Goal: Transaction & Acquisition: Purchase product/service

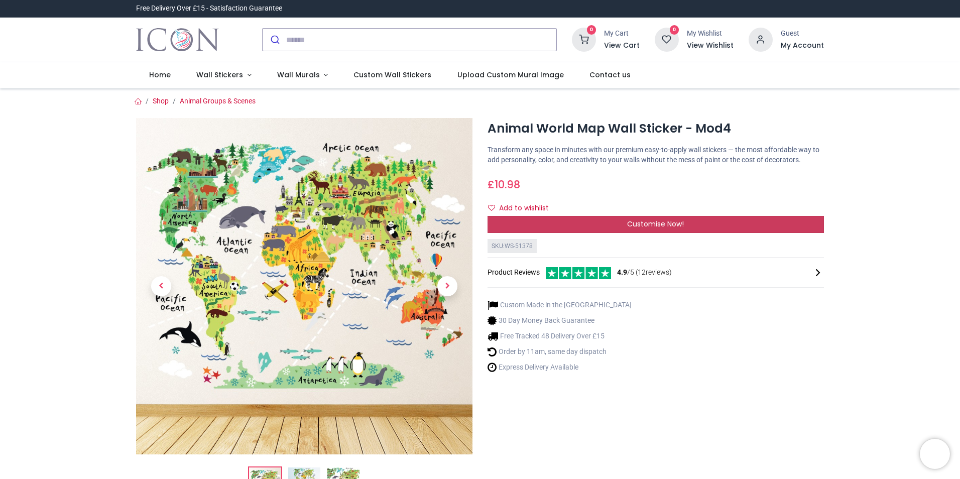
click at [693, 220] on div "Customise Now!" at bounding box center [655, 224] width 336 height 17
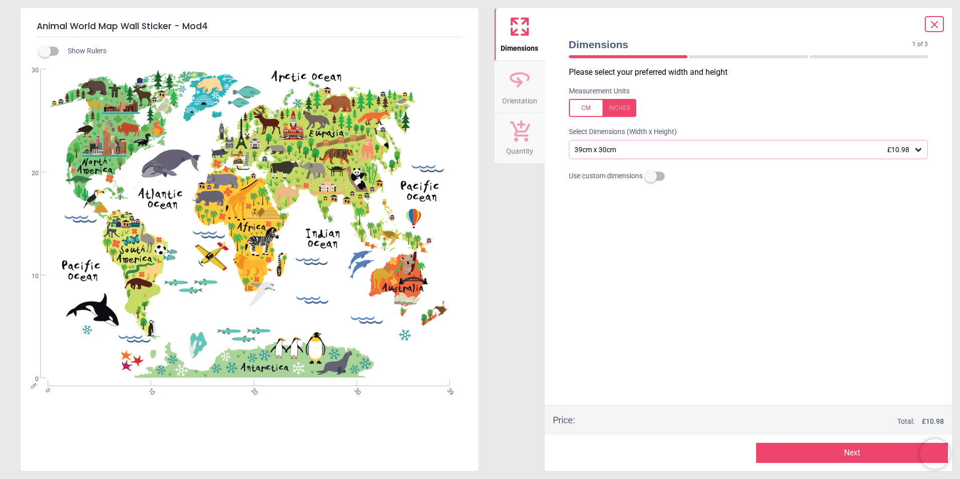
click at [915, 146] on icon at bounding box center [918, 150] width 10 height 10
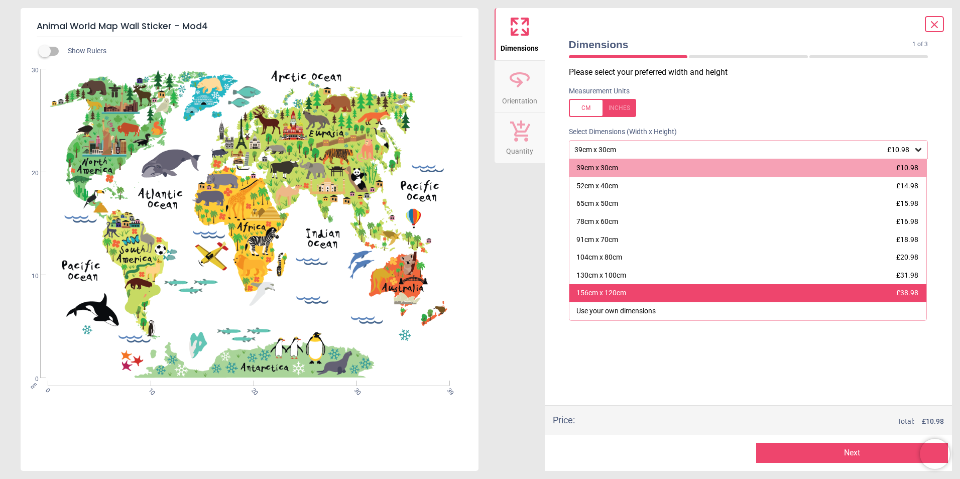
click at [901, 294] on span "£38.98" at bounding box center [907, 293] width 22 height 8
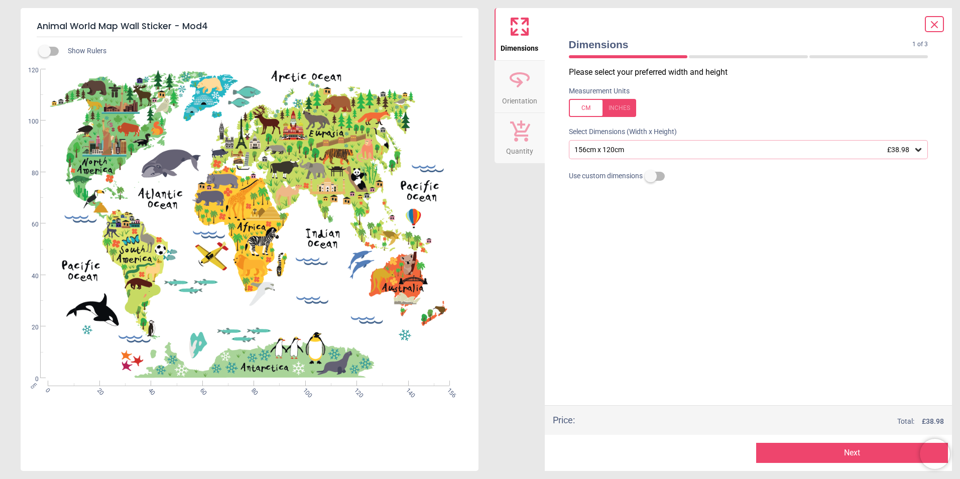
click at [814, 447] on button "Next" at bounding box center [852, 453] width 192 height 20
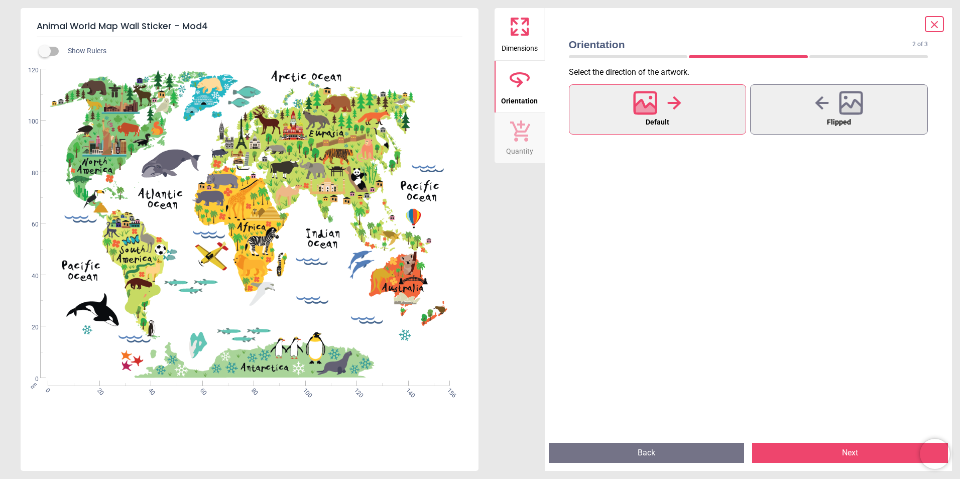
click at [815, 455] on button "Next" at bounding box center [850, 453] width 196 height 20
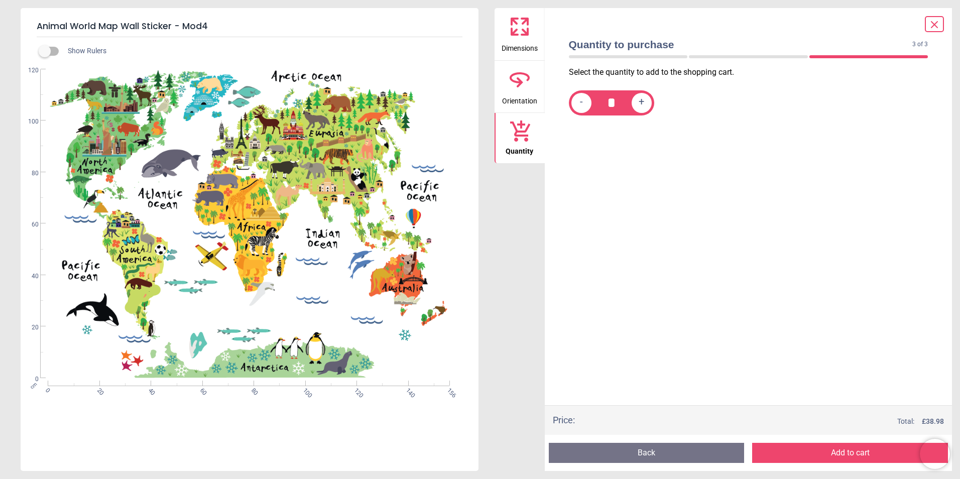
click at [930, 27] on icon at bounding box center [934, 25] width 12 height 12
